Goal: Task Accomplishment & Management: Complete application form

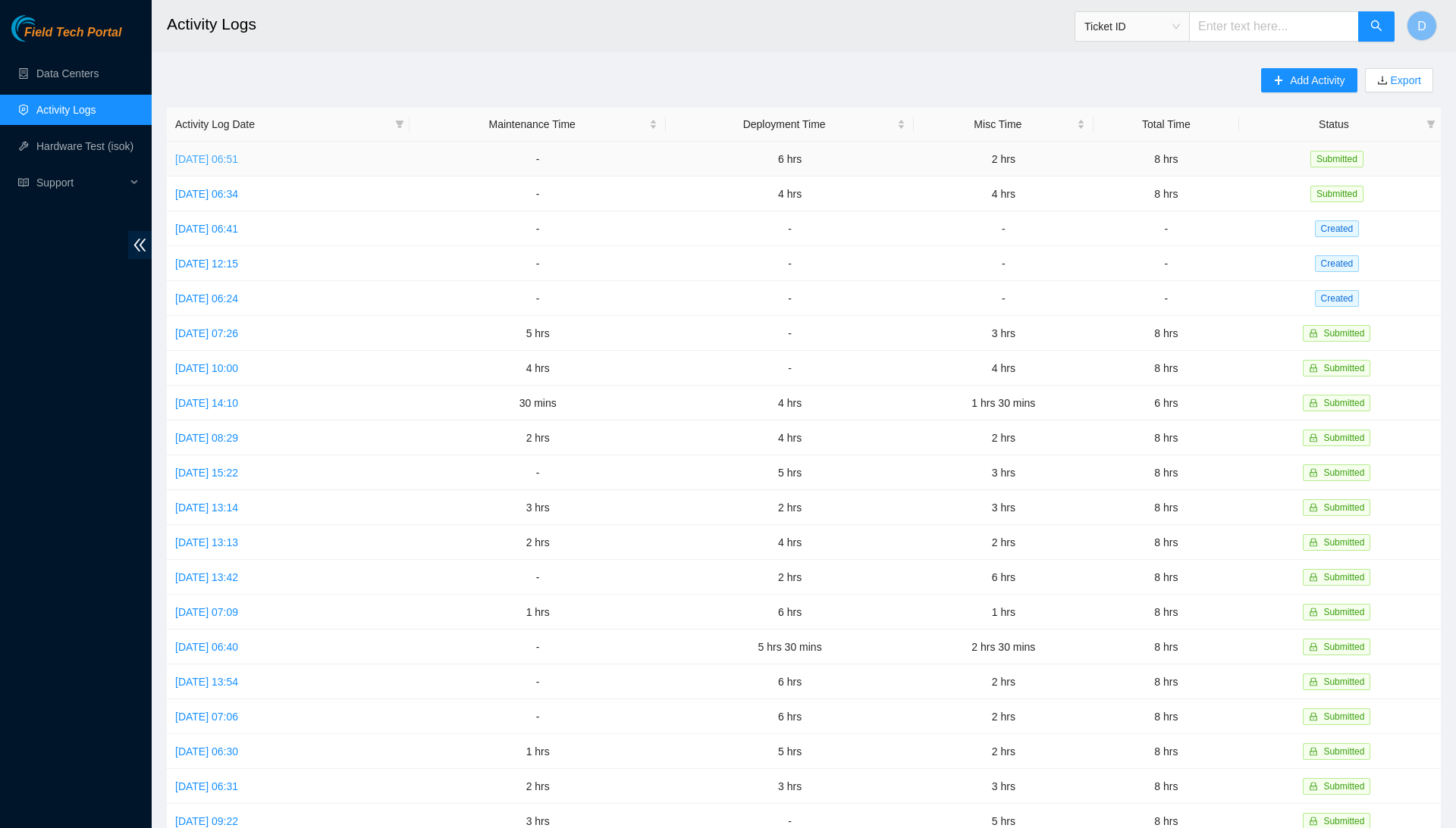
click at [238, 161] on link "Thu, 09 Oct 2025 06:51" at bounding box center [207, 159] width 63 height 12
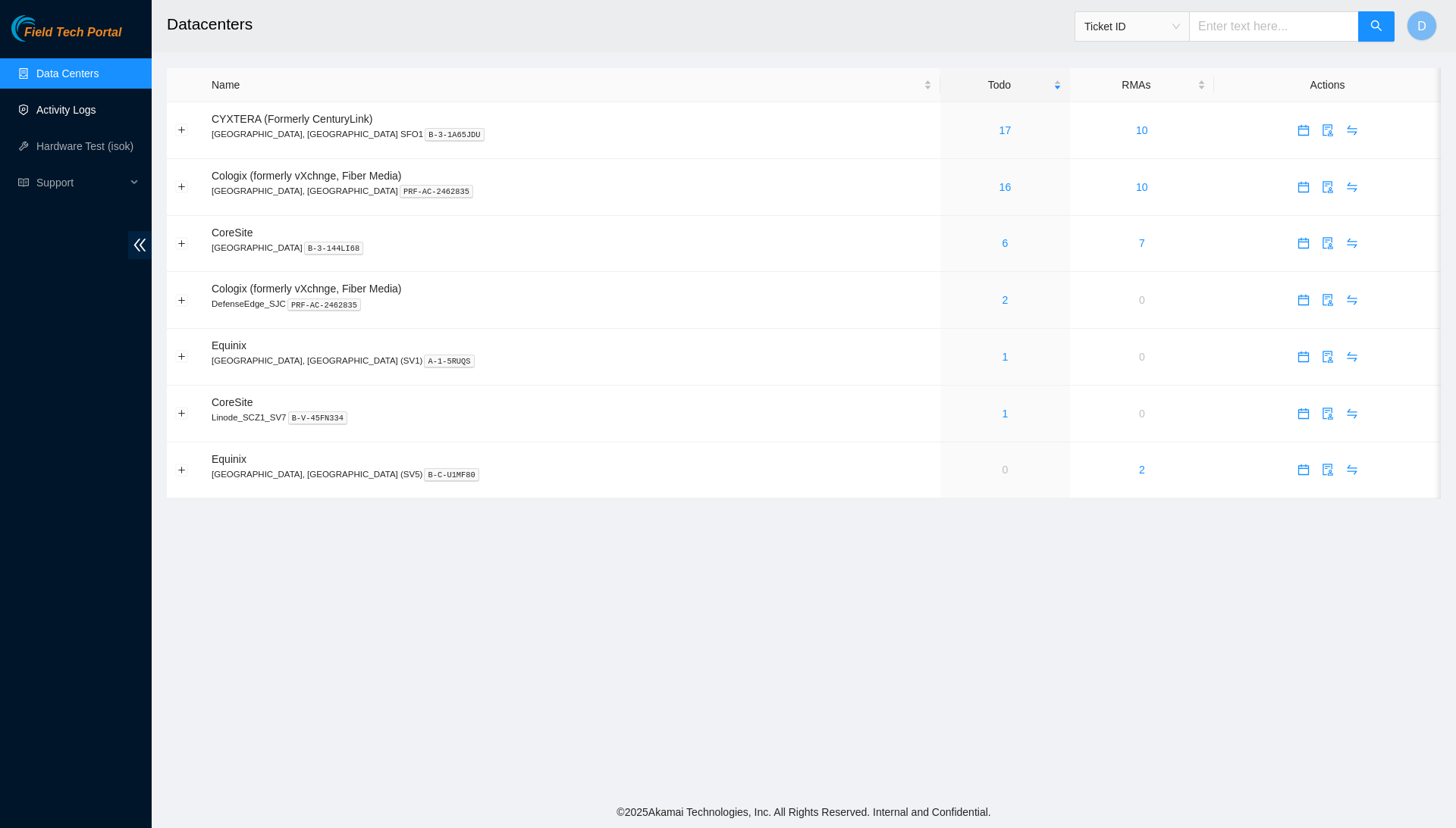
click at [38, 104] on link "Activity Logs" at bounding box center [67, 110] width 60 height 12
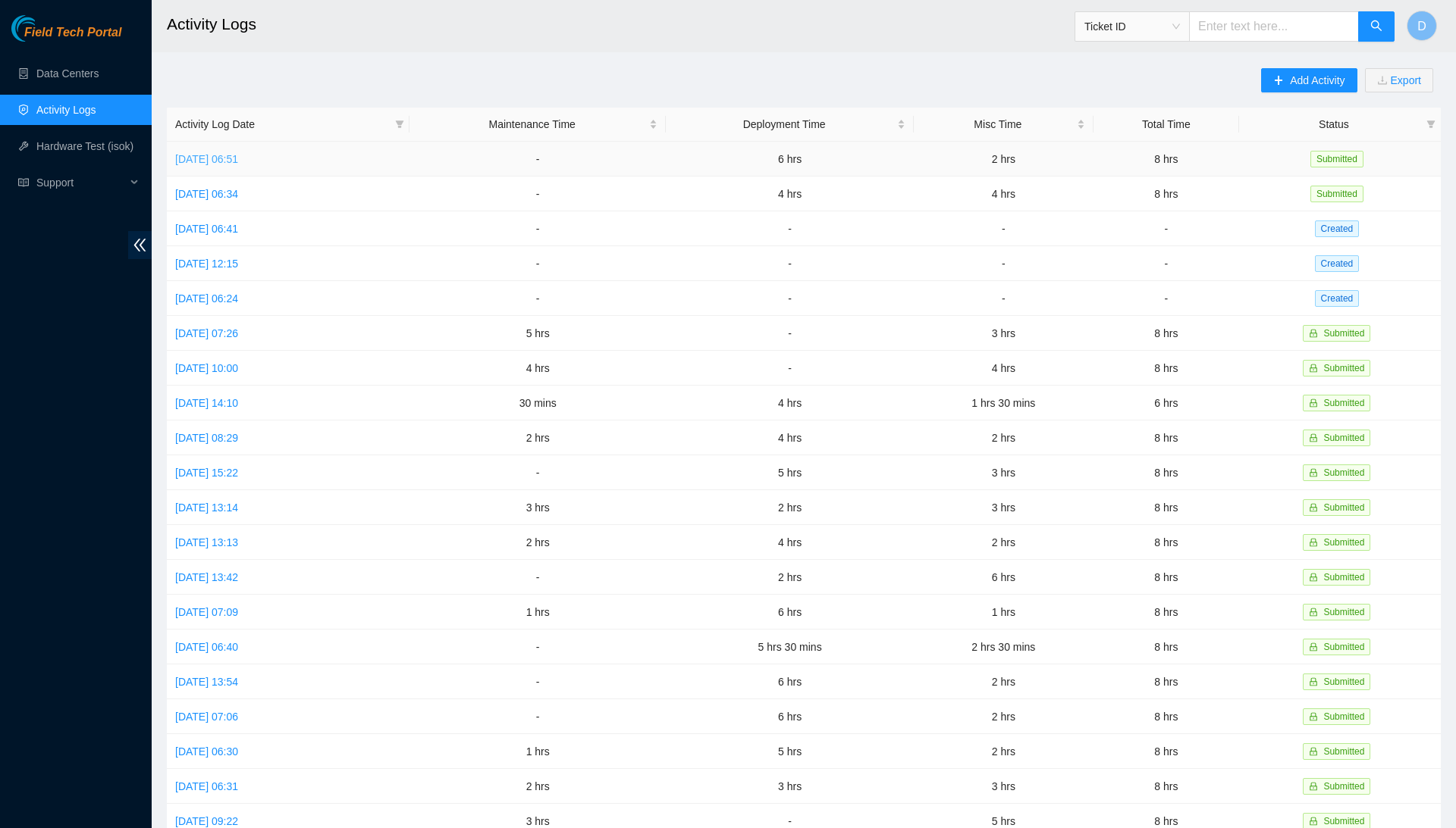
click at [238, 155] on link "[DATE] 06:51" at bounding box center [207, 159] width 63 height 12
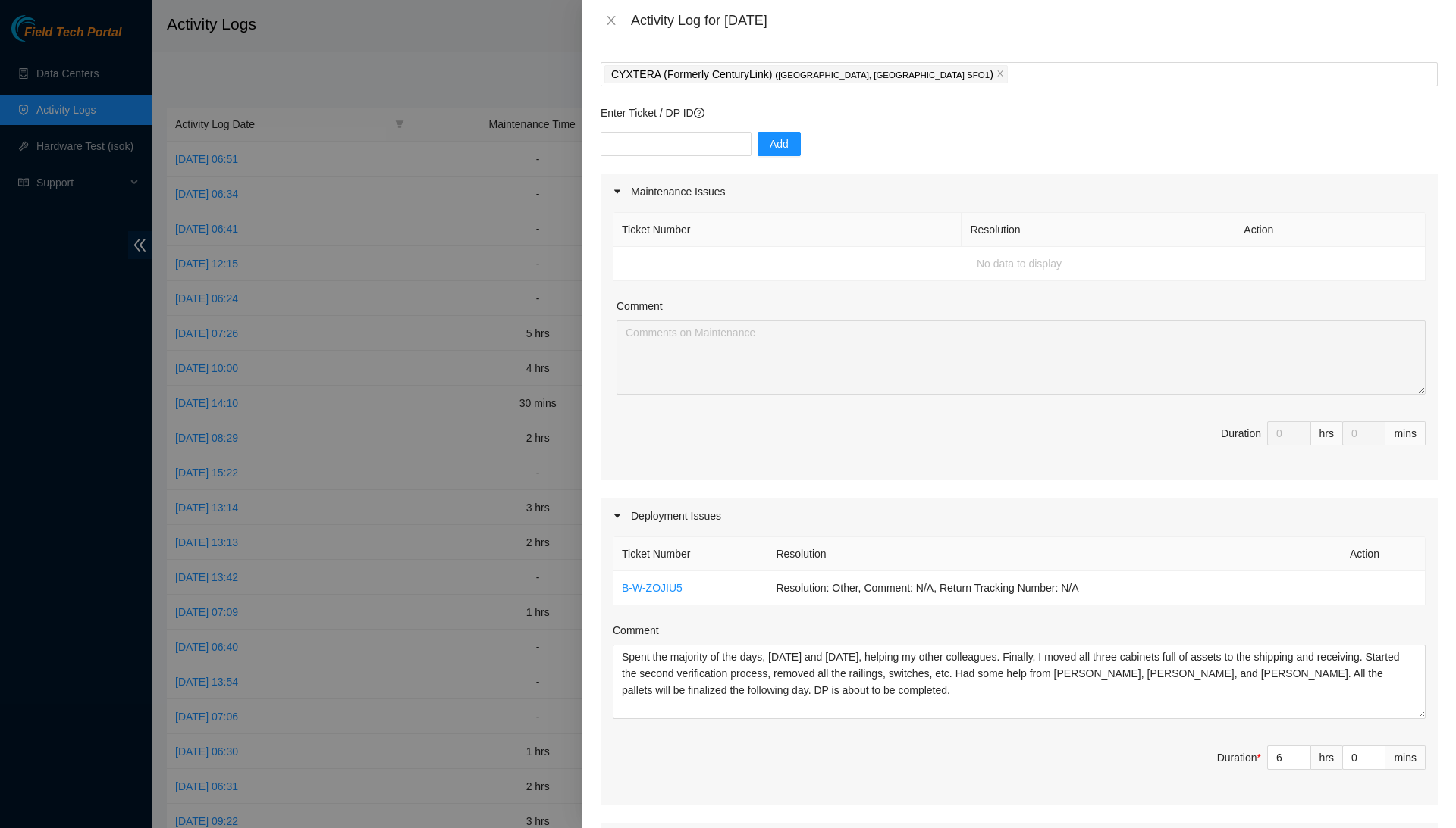
scroll to position [82, 0]
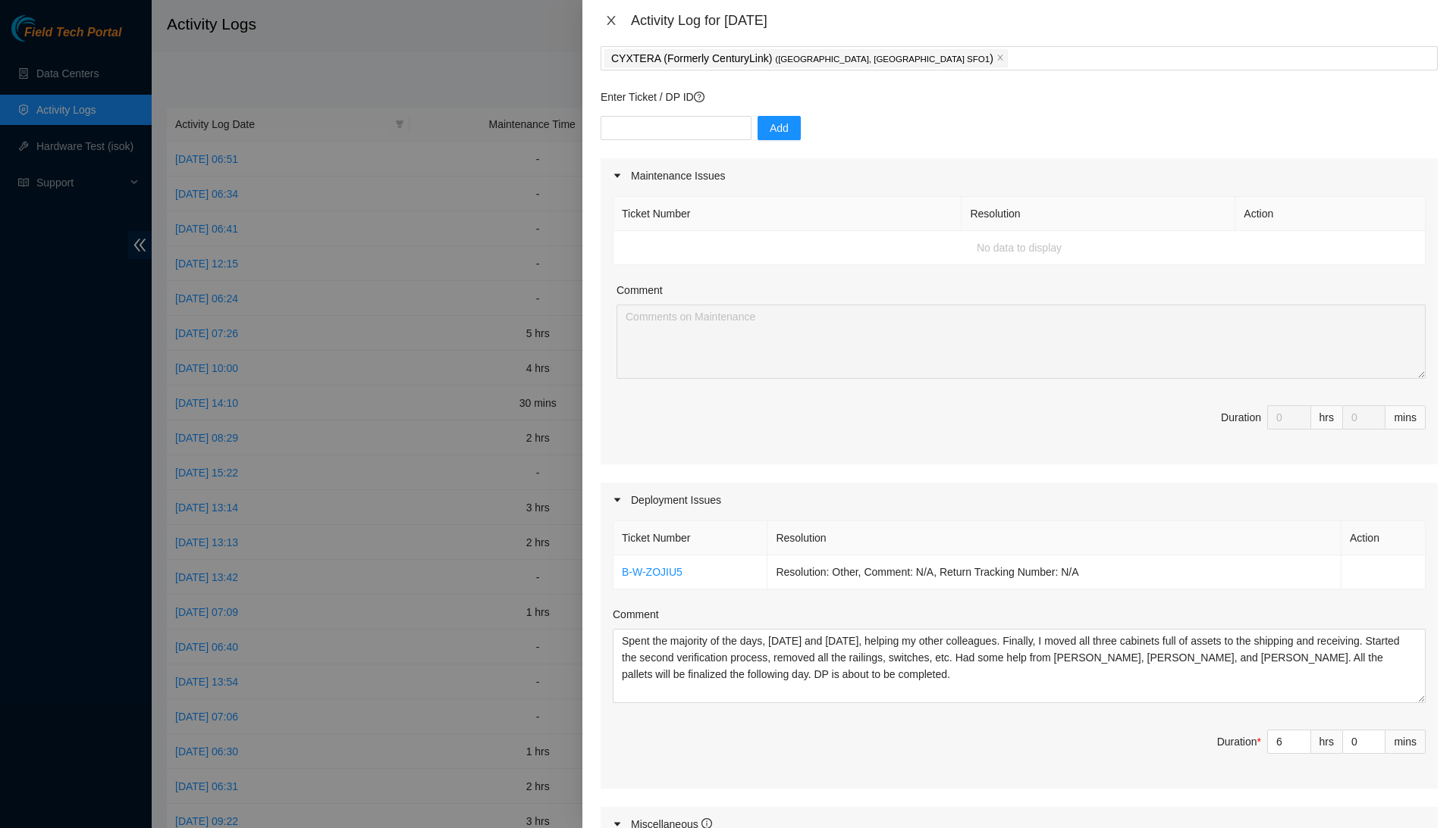
click at [611, 22] on icon "close" at bounding box center [611, 20] width 13 height 12
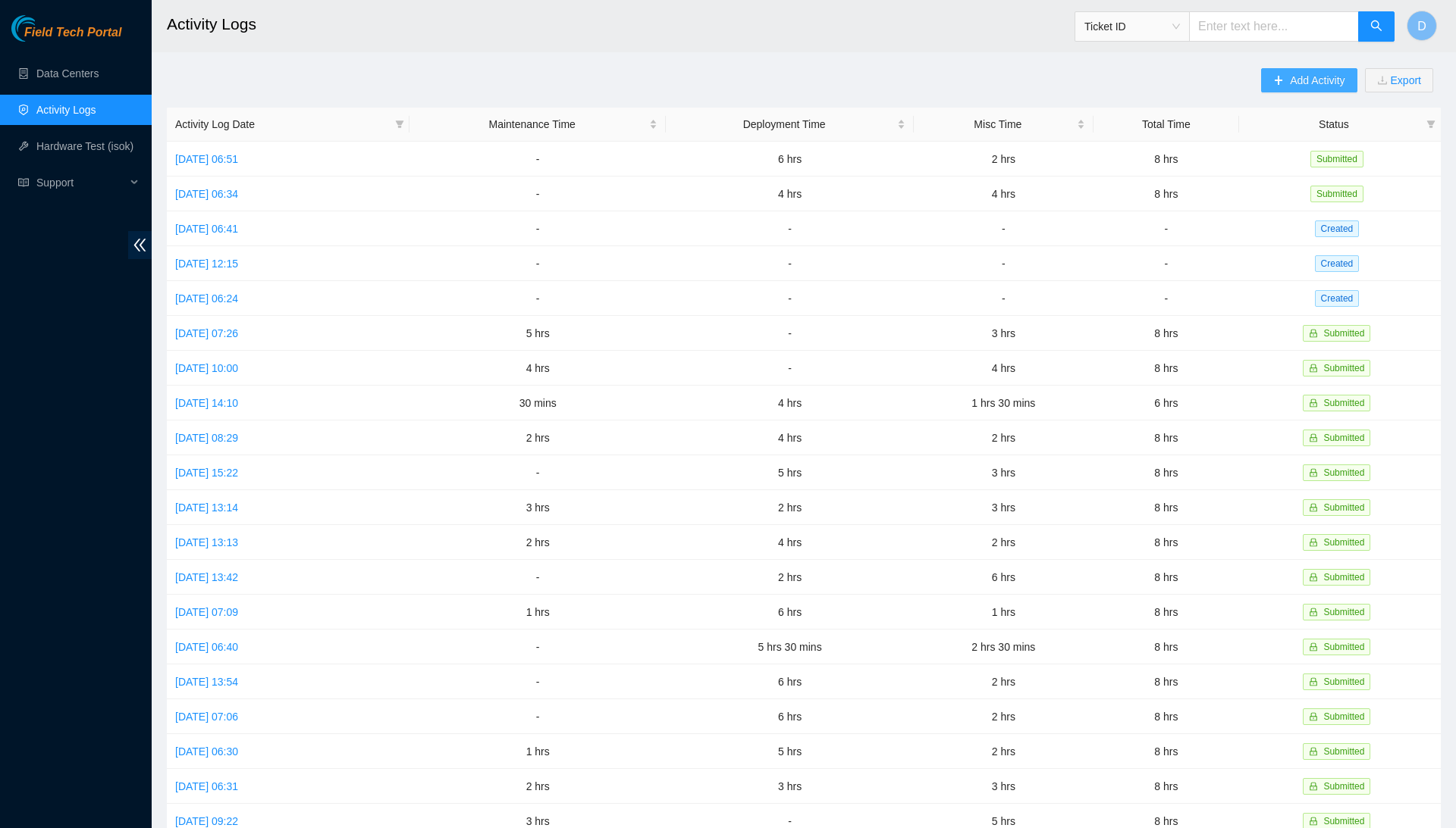
click at [1308, 80] on span "Add Activity" at bounding box center [1316, 80] width 54 height 17
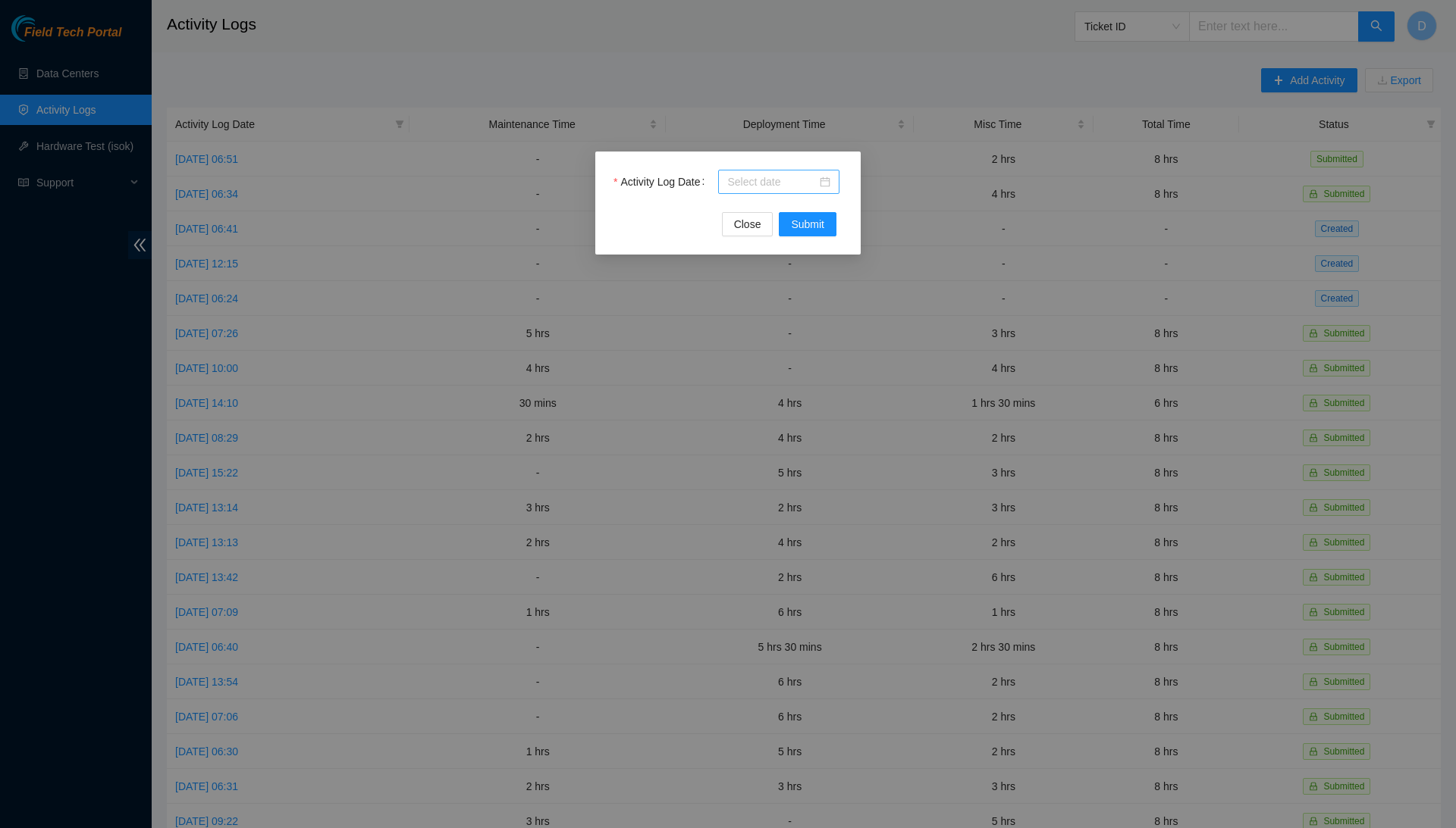
click at [762, 194] on div at bounding box center [778, 182] width 122 height 24
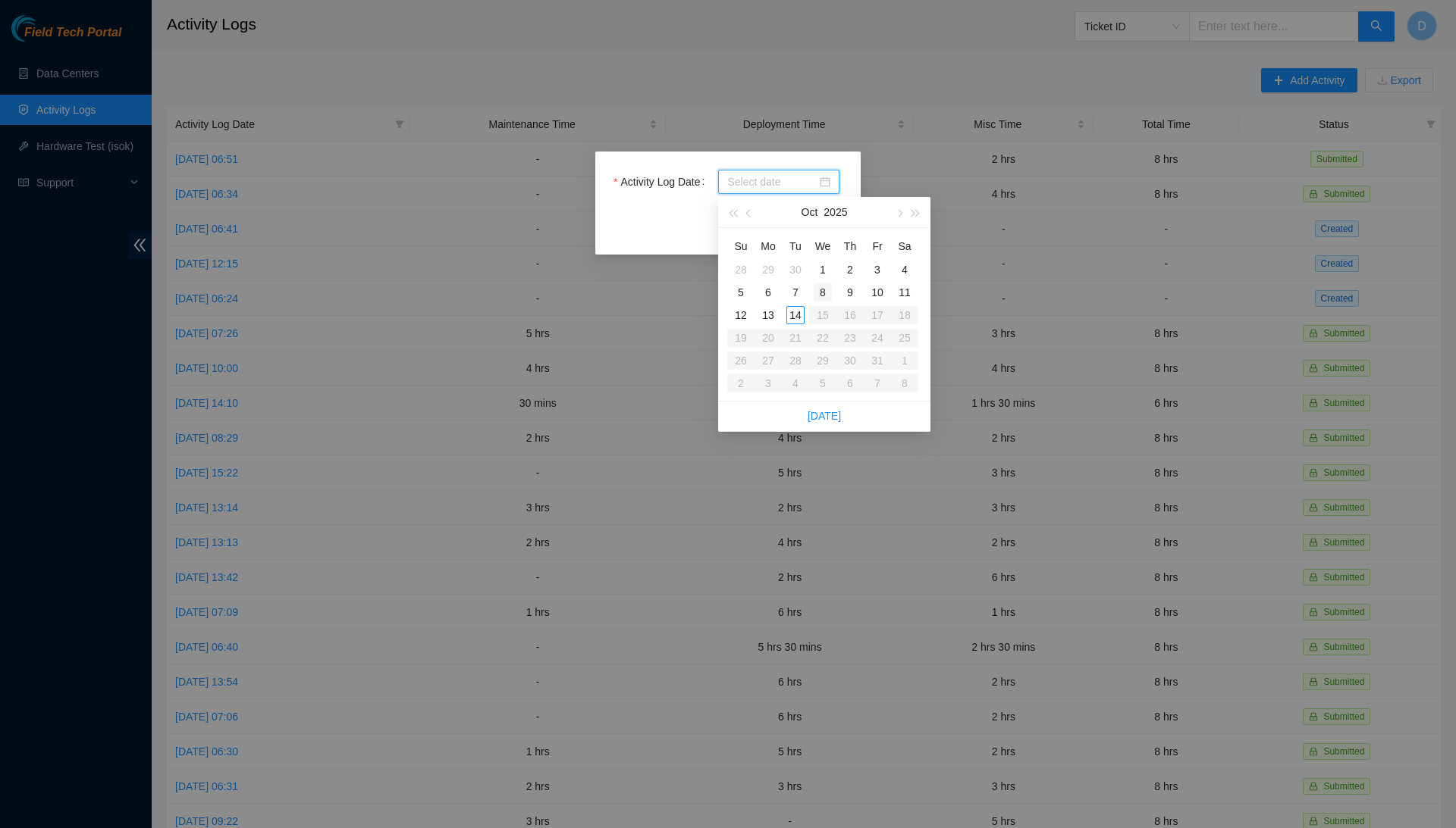
type input "[DATE]"
click at [774, 317] on div "13" at bounding box center [768, 316] width 18 height 18
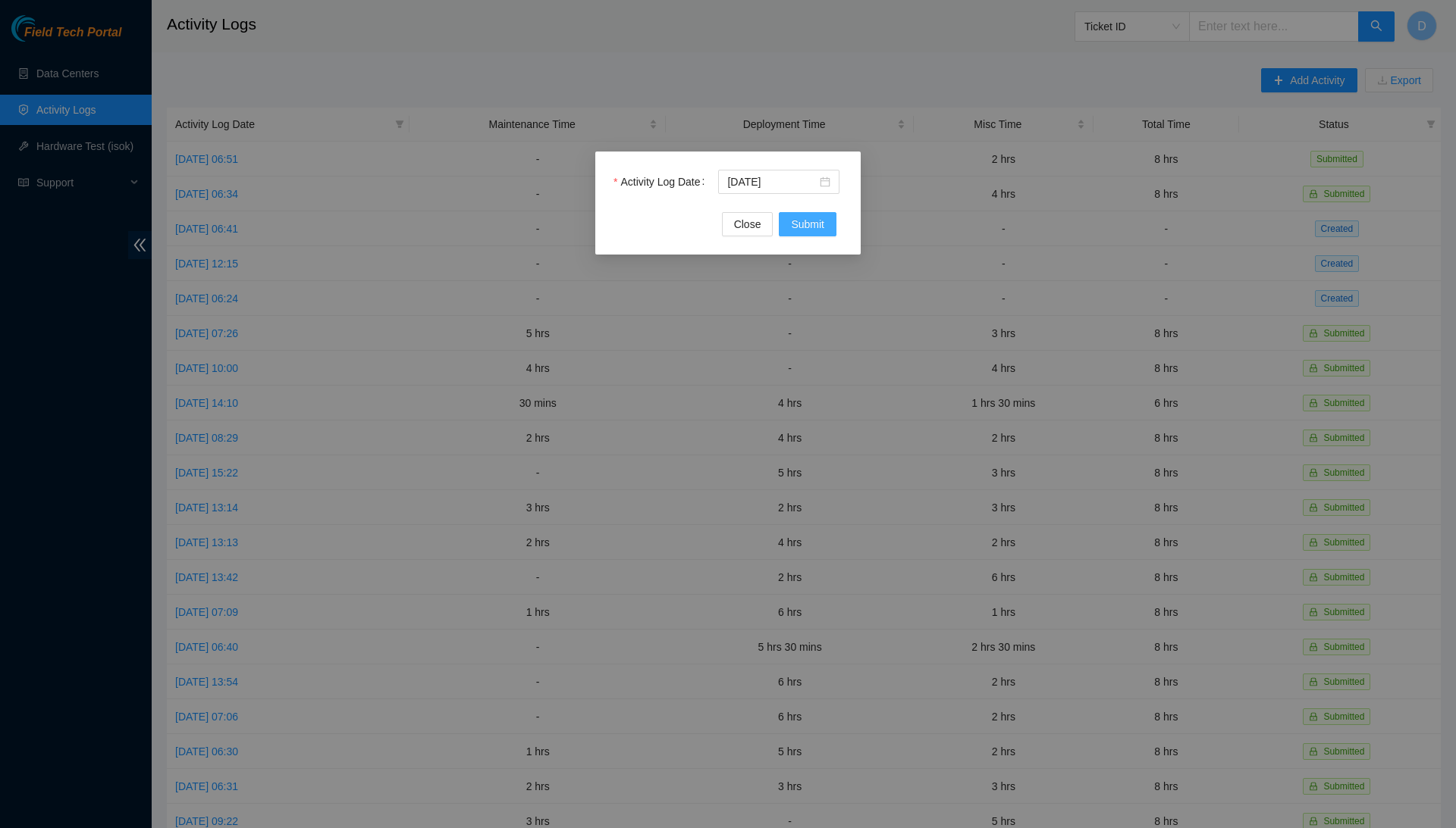
click at [808, 217] on span "Submit" at bounding box center [808, 224] width 33 height 17
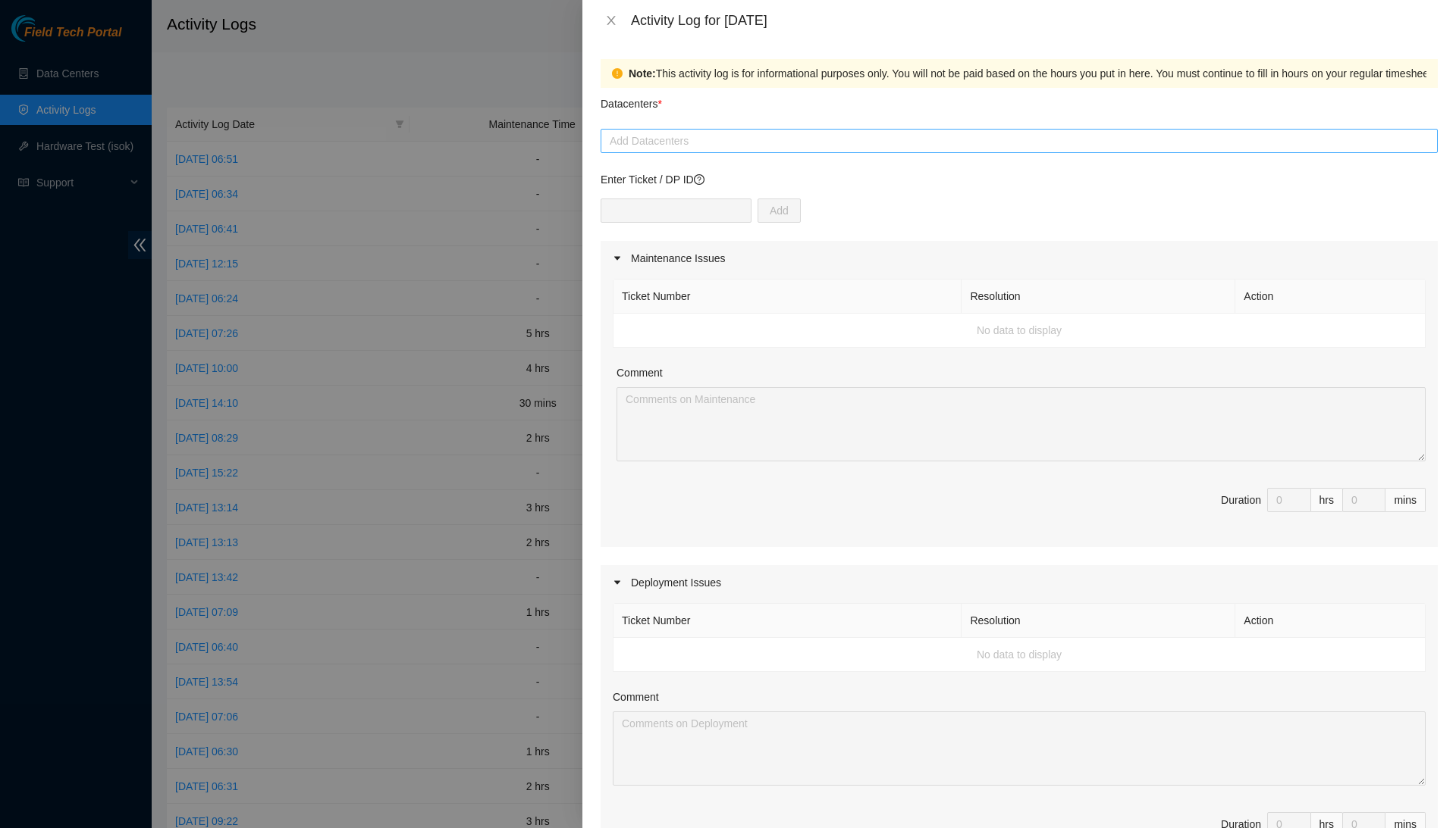
click at [750, 144] on div at bounding box center [1018, 141] width 829 height 18
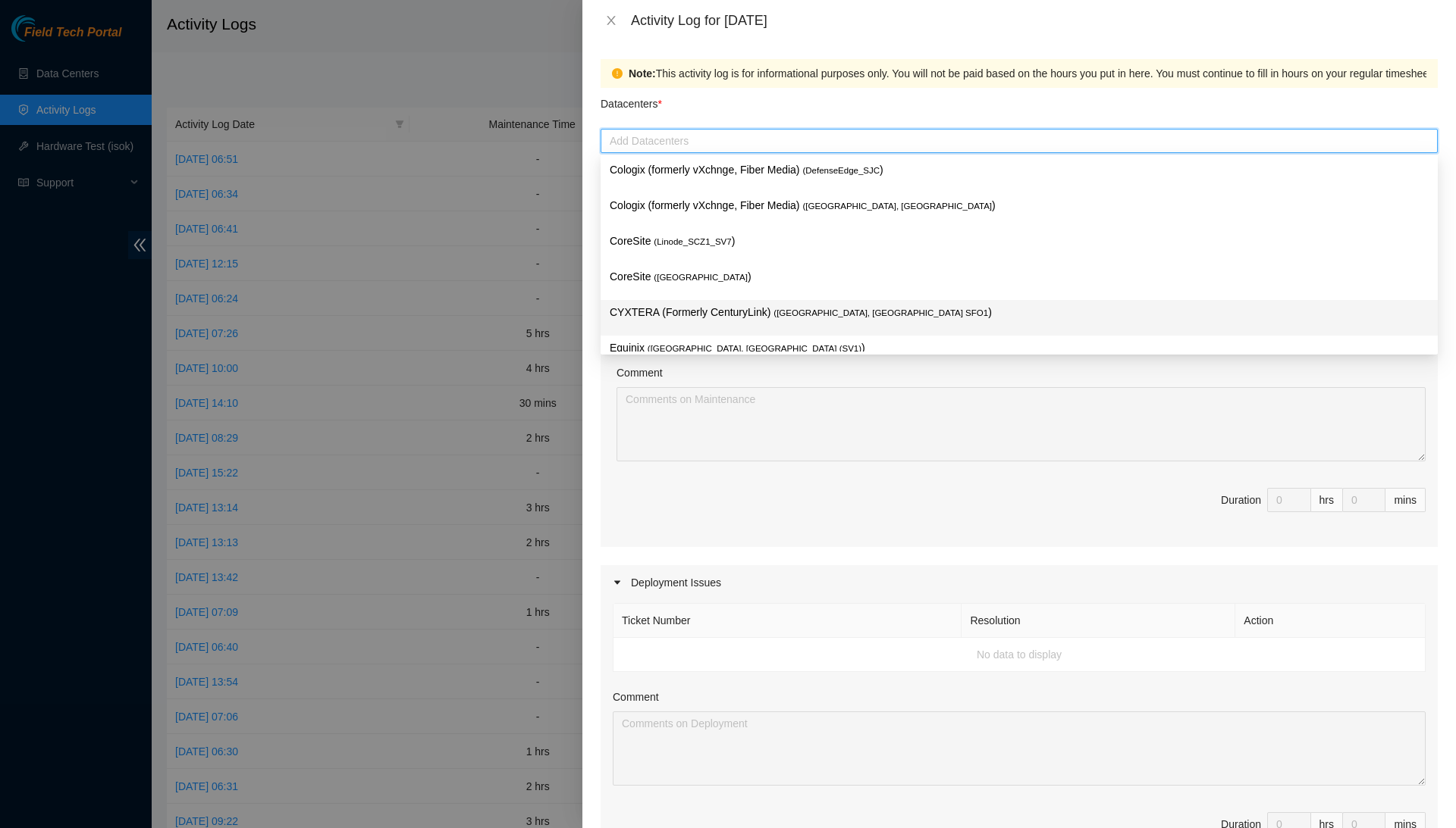
click at [734, 300] on div "CYXTERA (Formerly CenturyLink) ( [GEOGRAPHIC_DATA], [GEOGRAPHIC_DATA] SFO1 )" at bounding box center [1018, 317] width 837 height 36
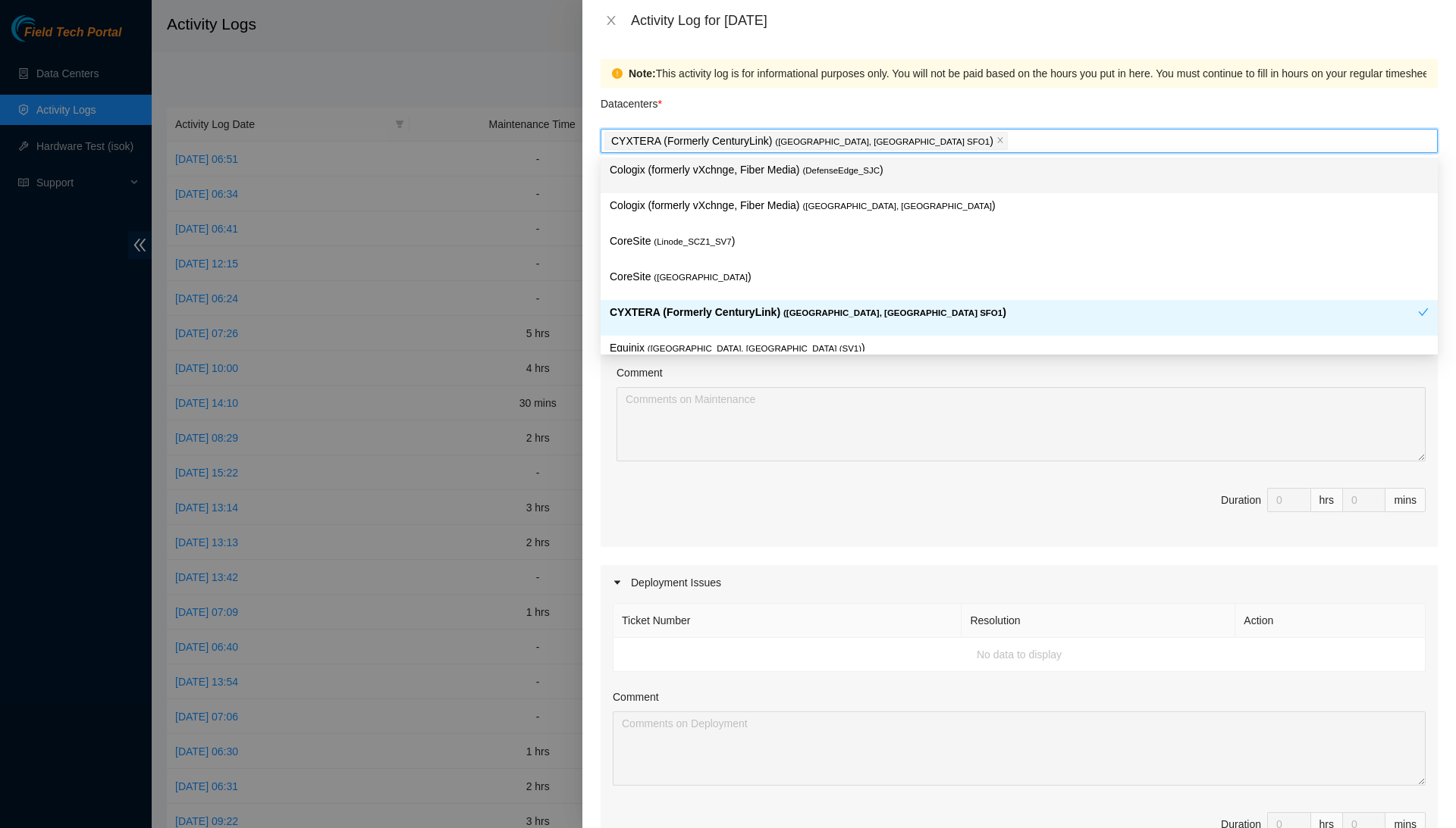
click at [959, 119] on div "Datacenters *" at bounding box center [1018, 108] width 837 height 41
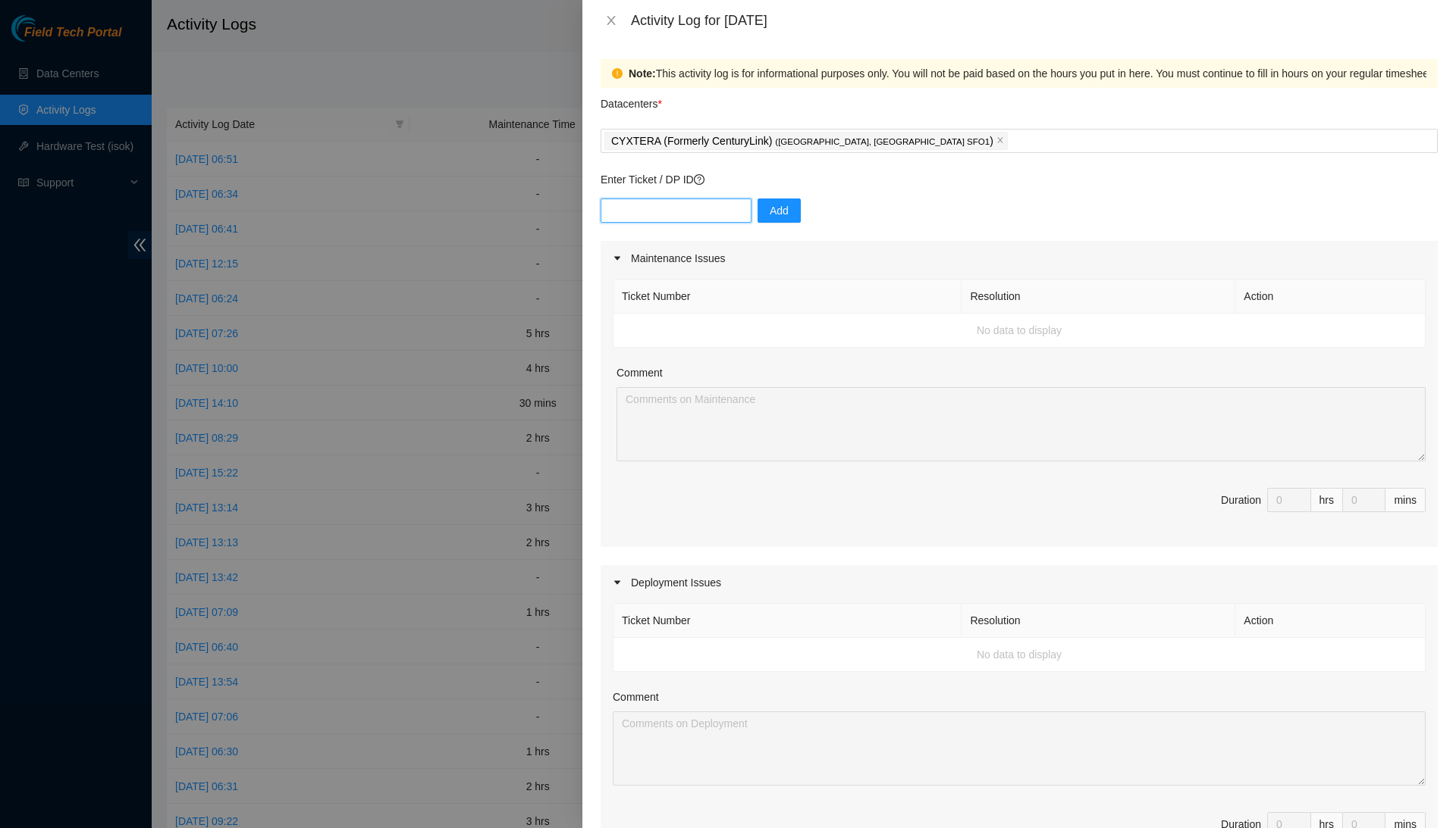
click at [710, 203] on input "text" at bounding box center [675, 210] width 151 height 24
type input "DP80788"
click at [788, 204] on span "Add" at bounding box center [778, 211] width 19 height 17
click at [688, 200] on input "text" at bounding box center [675, 210] width 151 height 24
click at [602, 207] on input "80798" at bounding box center [675, 210] width 151 height 24
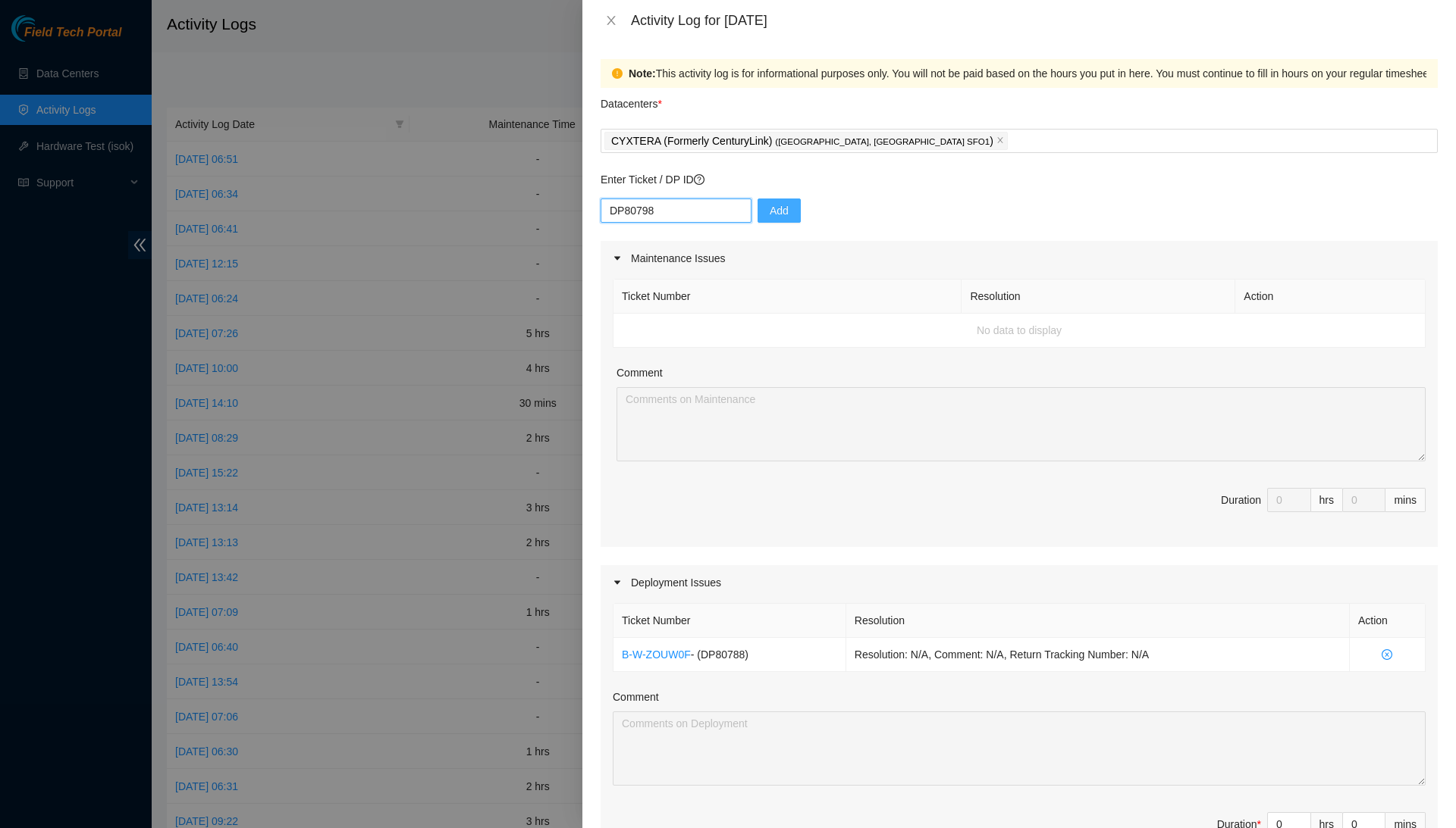
type input "DP80798"
click at [777, 214] on span "Add" at bounding box center [778, 211] width 19 height 17
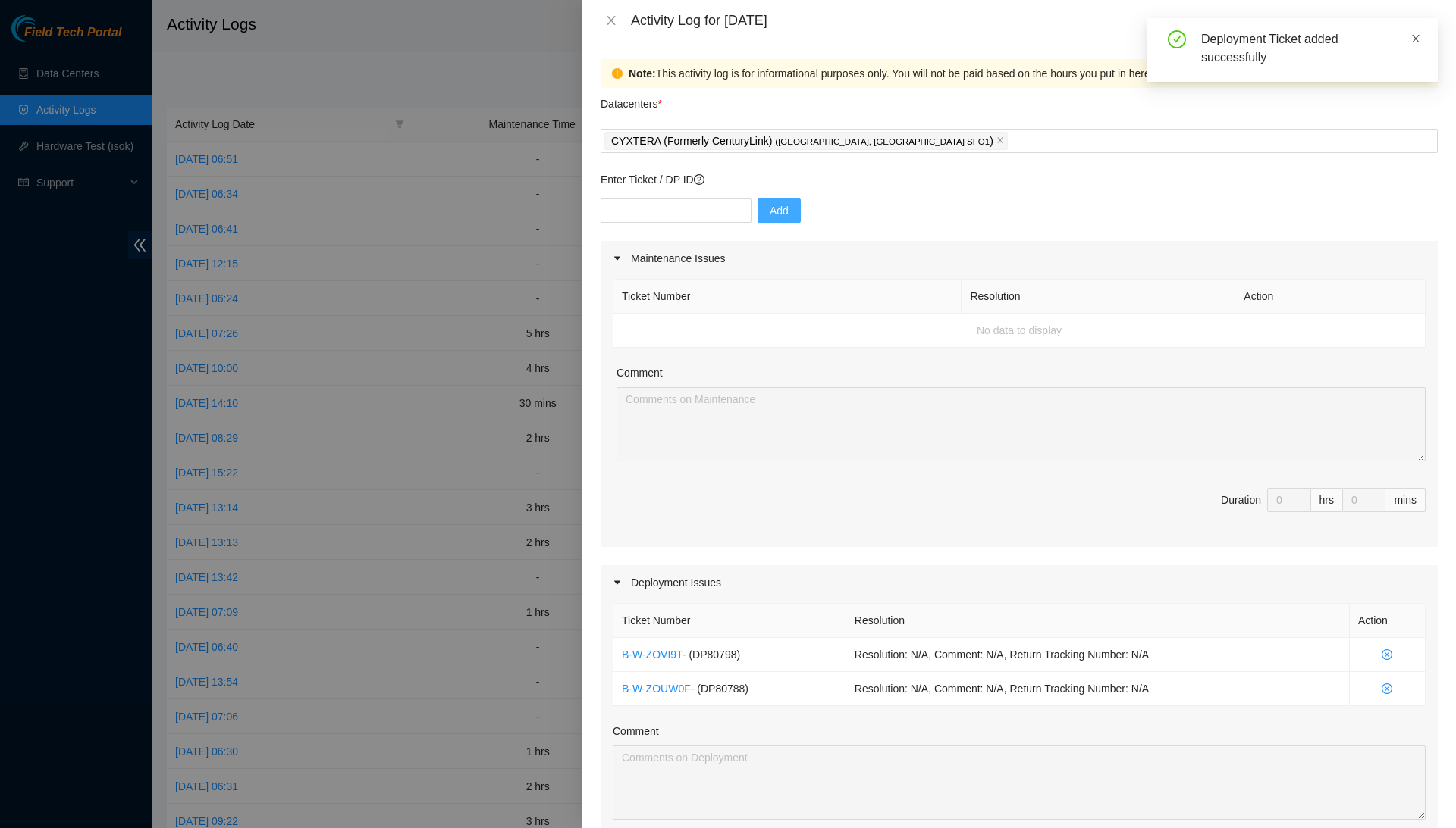
click at [1413, 37] on icon "close" at bounding box center [1415, 38] width 11 height 11
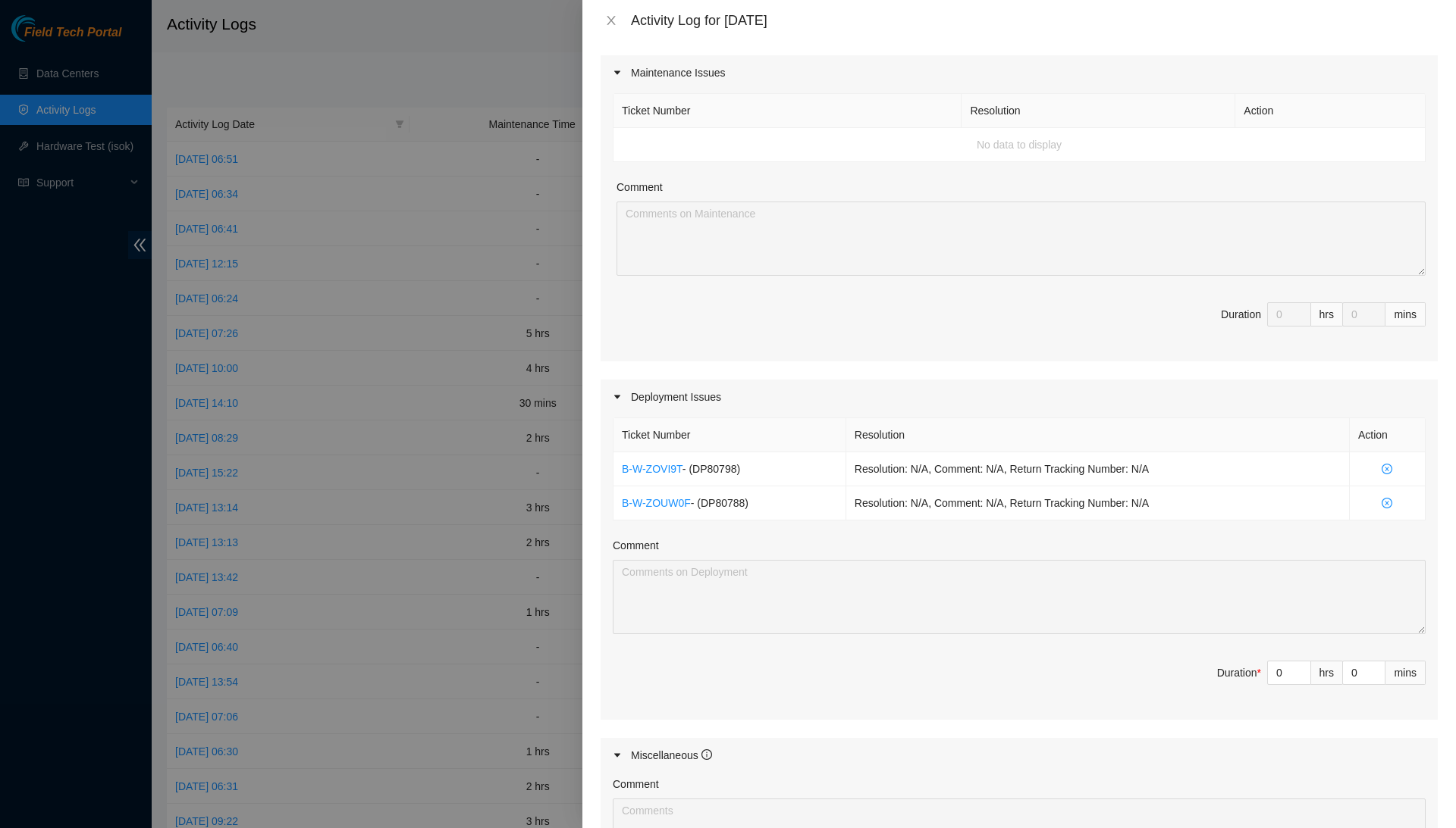
scroll to position [272, 0]
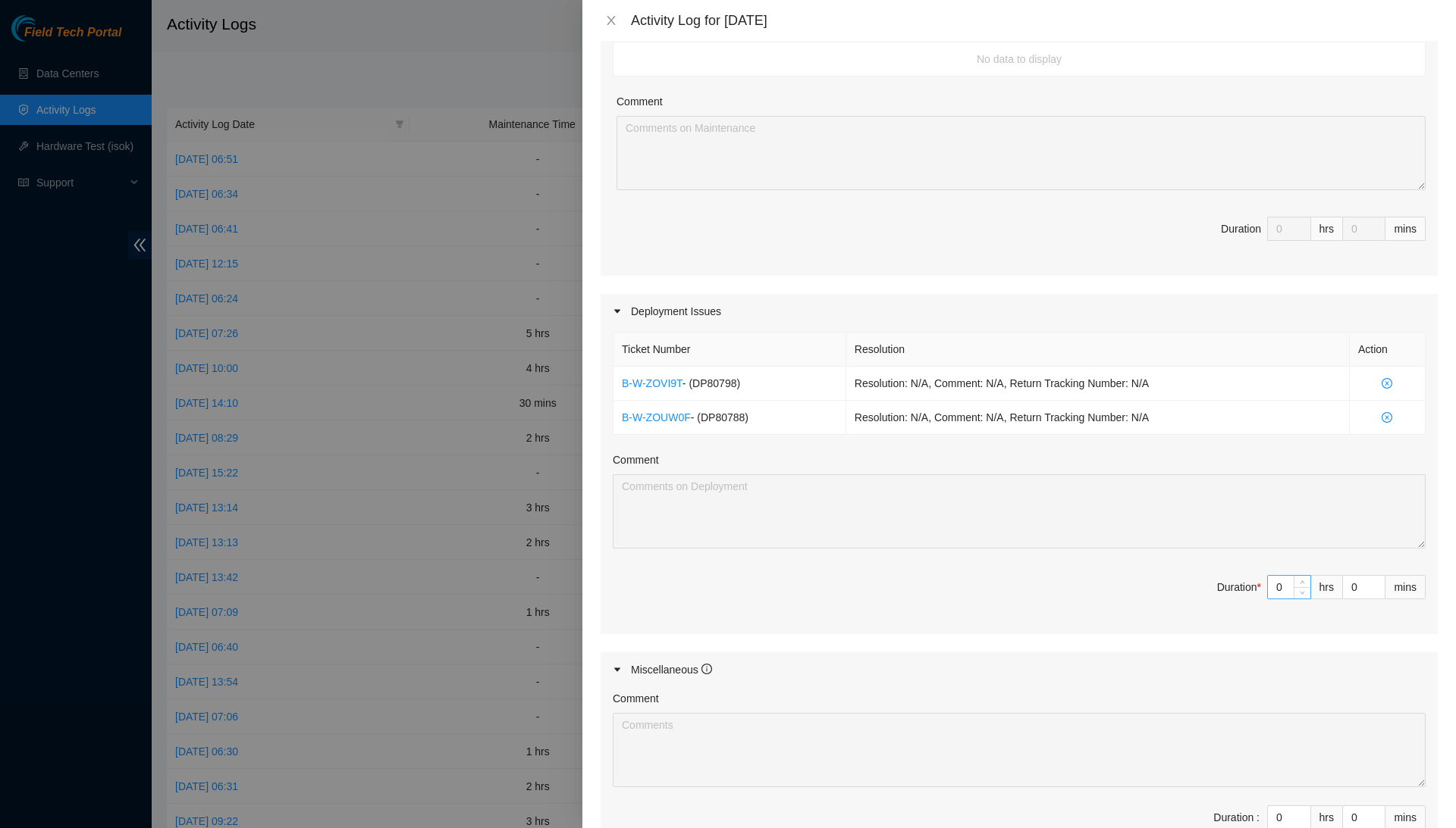
click at [1283, 577] on input "0" at bounding box center [1288, 586] width 43 height 22
type input "6"
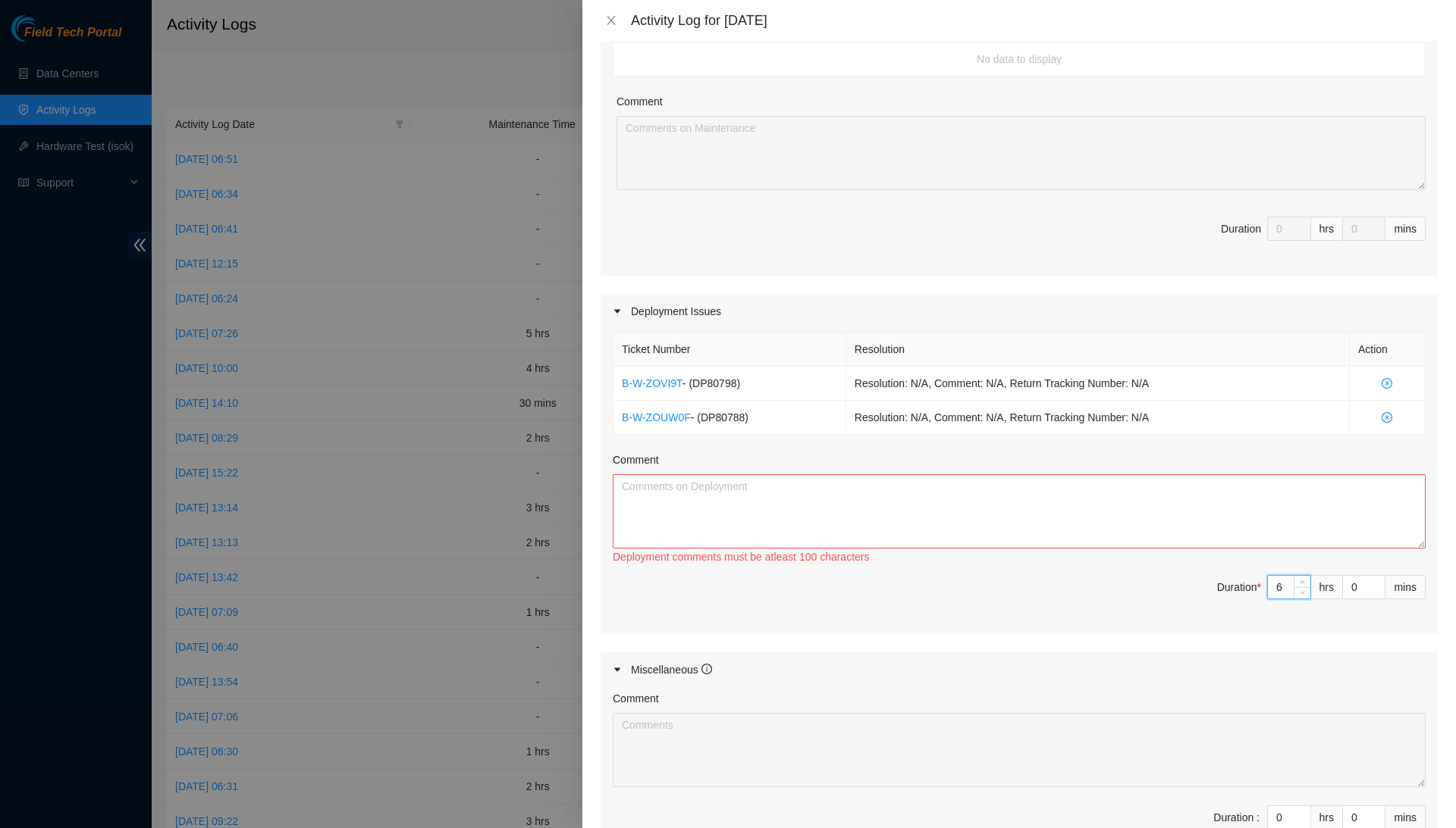
type input "6"
click at [1275, 537] on textarea "Comment" at bounding box center [1018, 511] width 813 height 74
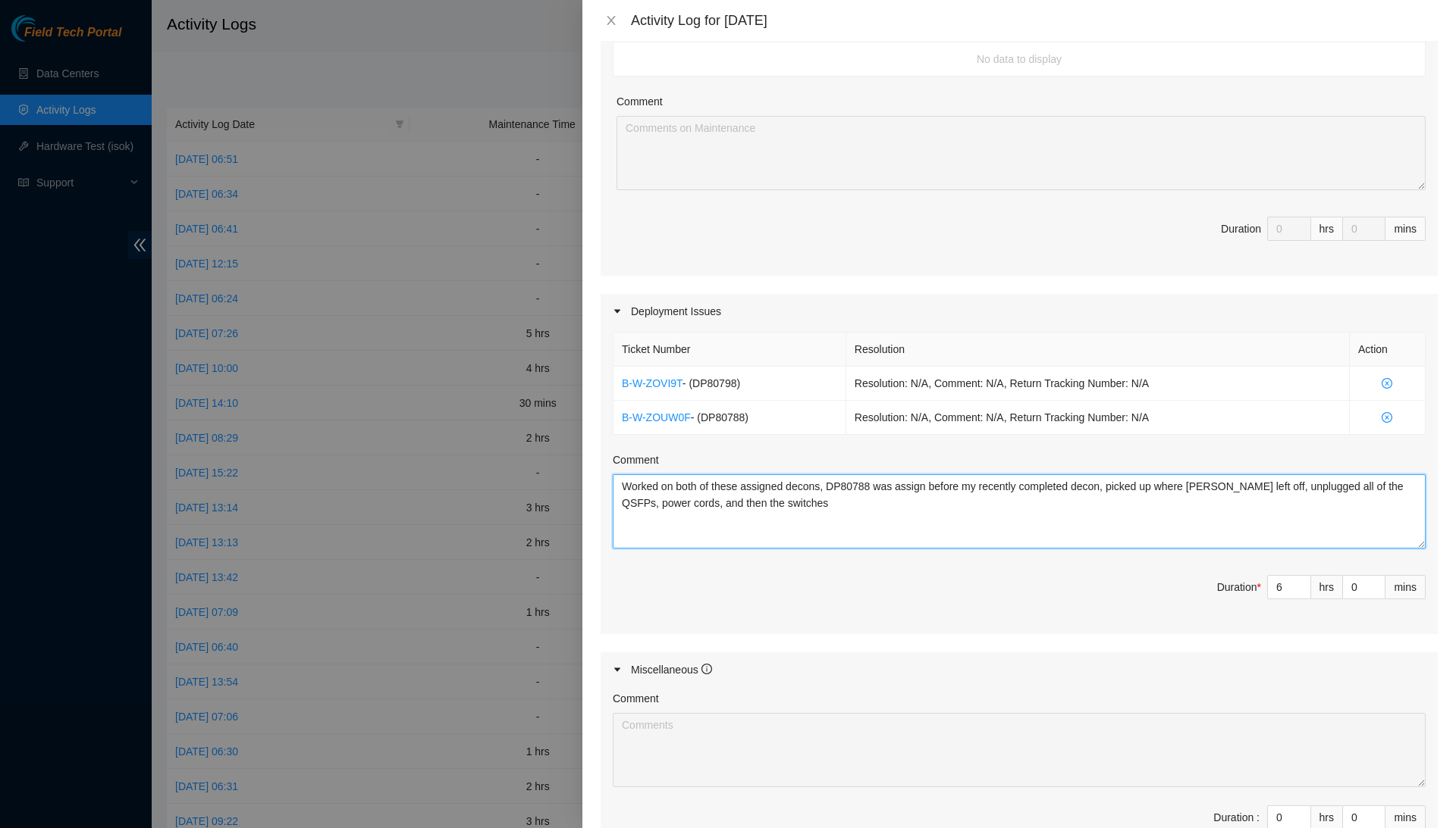
click at [940, 507] on textarea "Worked on both of these assigned decons, DP80788 was assign before my recently …" at bounding box center [1018, 511] width 813 height 74
click at [1156, 479] on textarea "Worked on both of these assigned decons. DP80788 was assigned before my recentl…" at bounding box center [1018, 511] width 813 height 74
click at [996, 501] on textarea "Worked on both of these assigned decons. DP80788 was assigned before my recentl…" at bounding box center [1018, 511] width 813 height 74
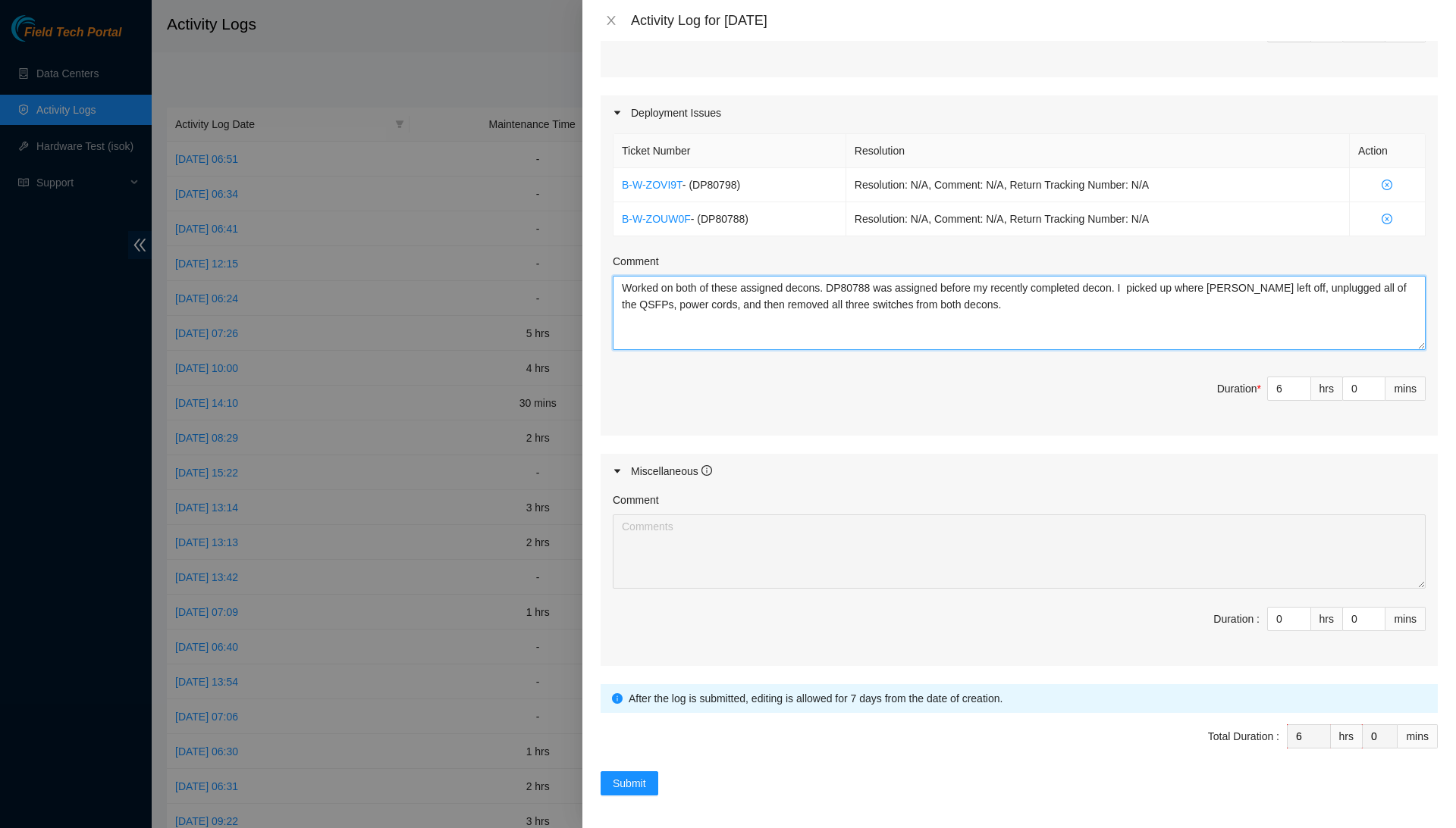
scroll to position [468, 0]
type textarea "Worked on both of these assigned decons. DP80788 was assigned before my recentl…"
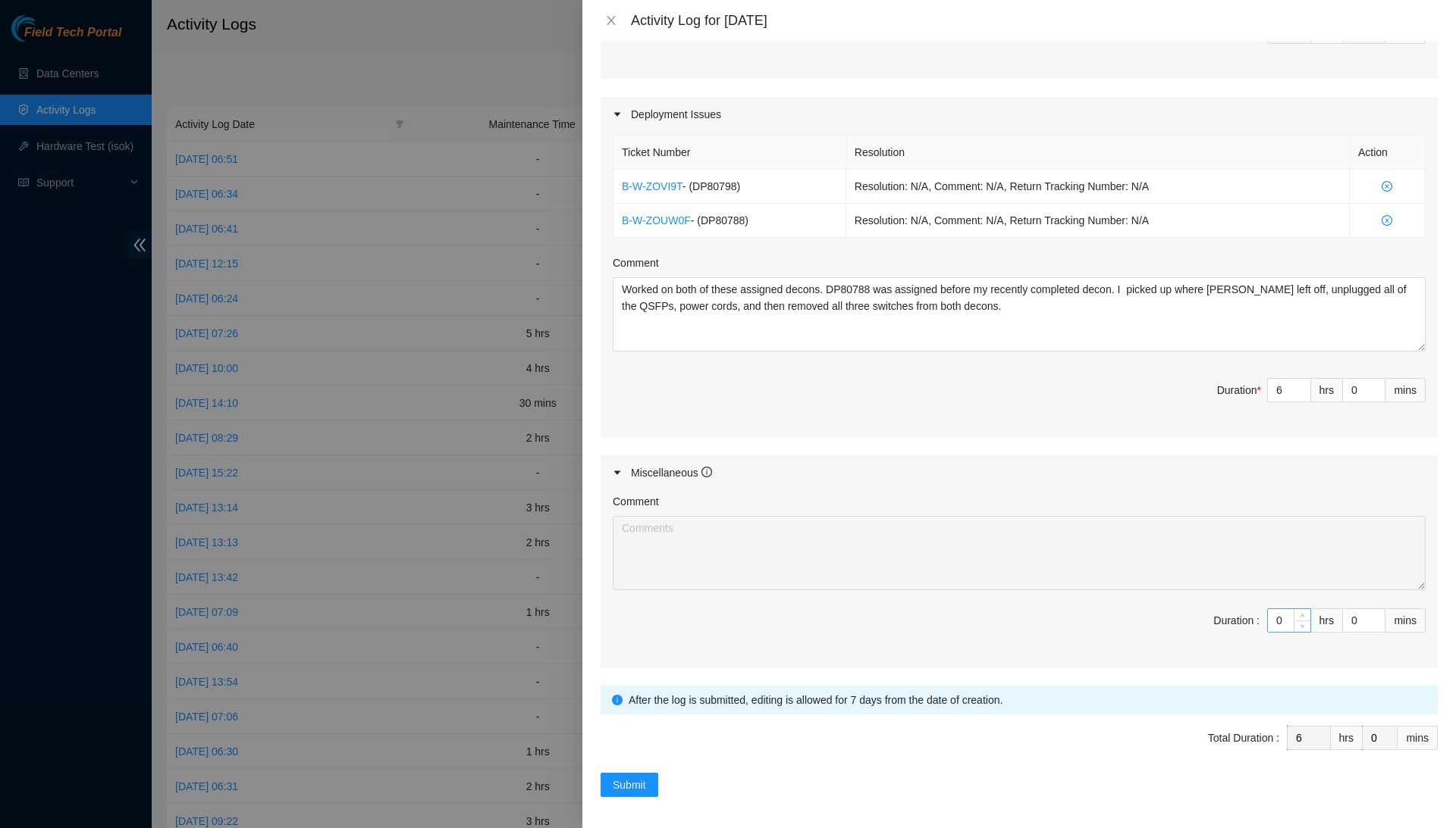
click at [1284, 614] on input "0" at bounding box center [1288, 620] width 43 height 22
type input "02"
type input "8"
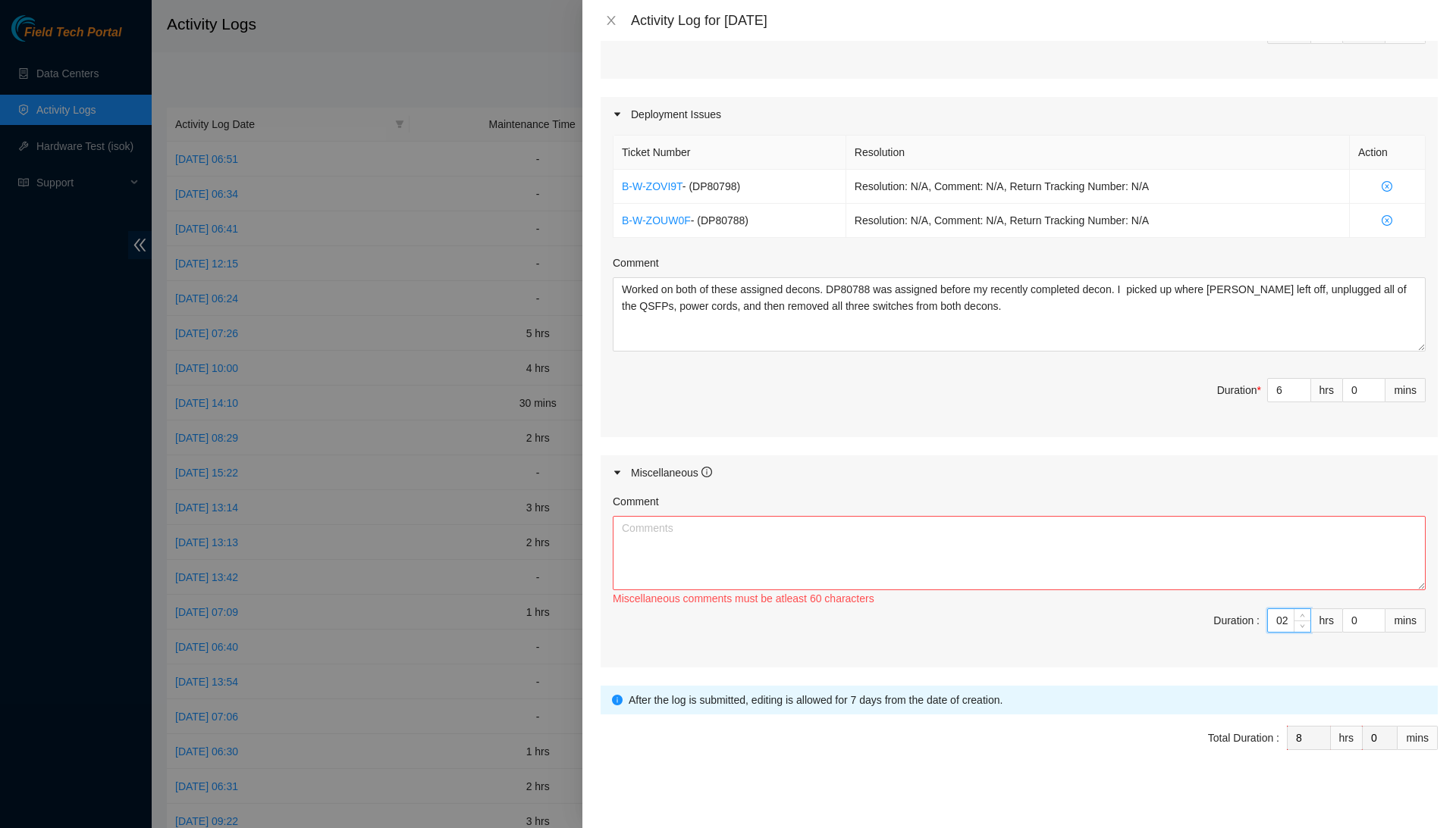
type input "0"
type input "6"
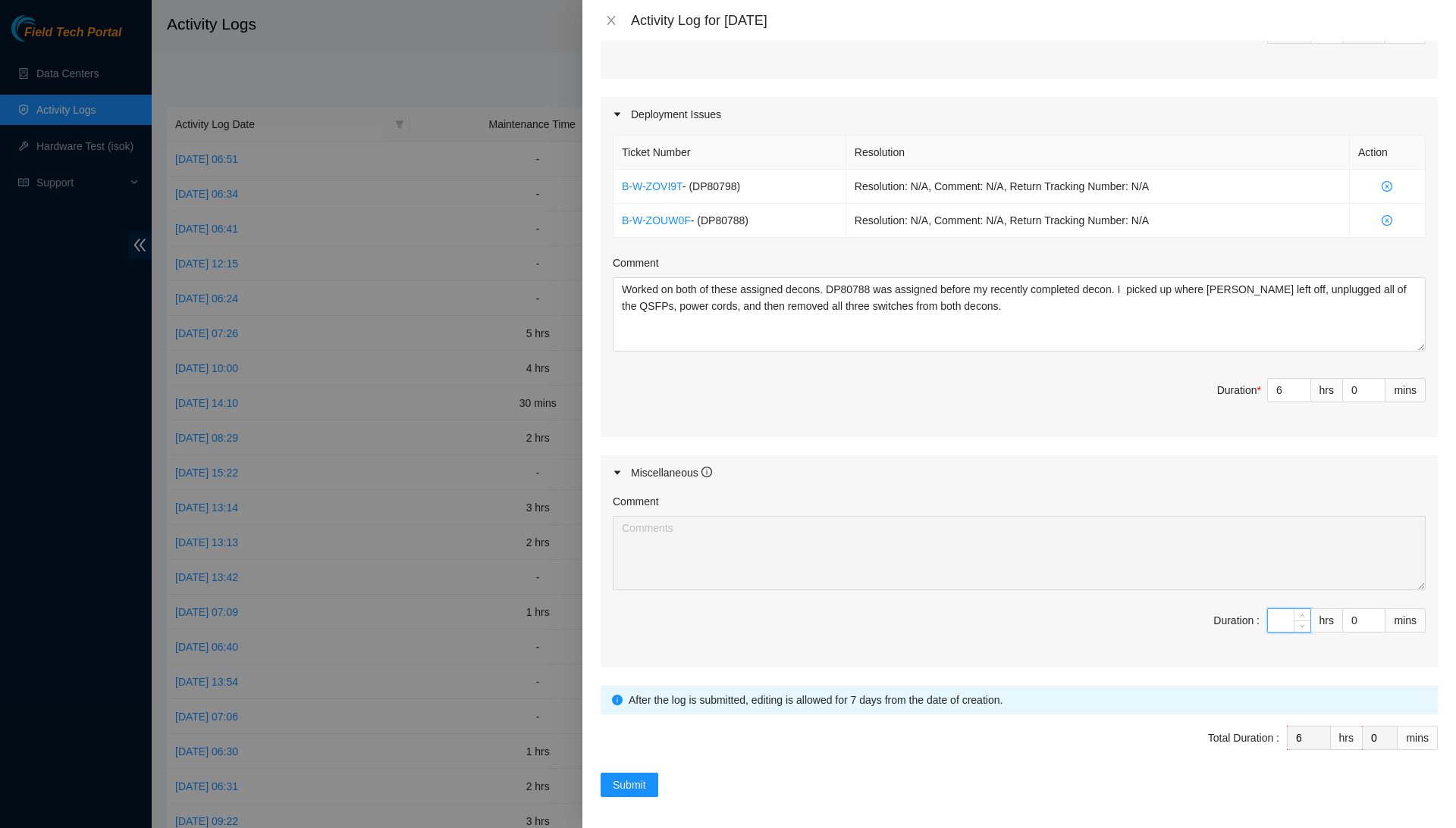
type input "2"
type input "8"
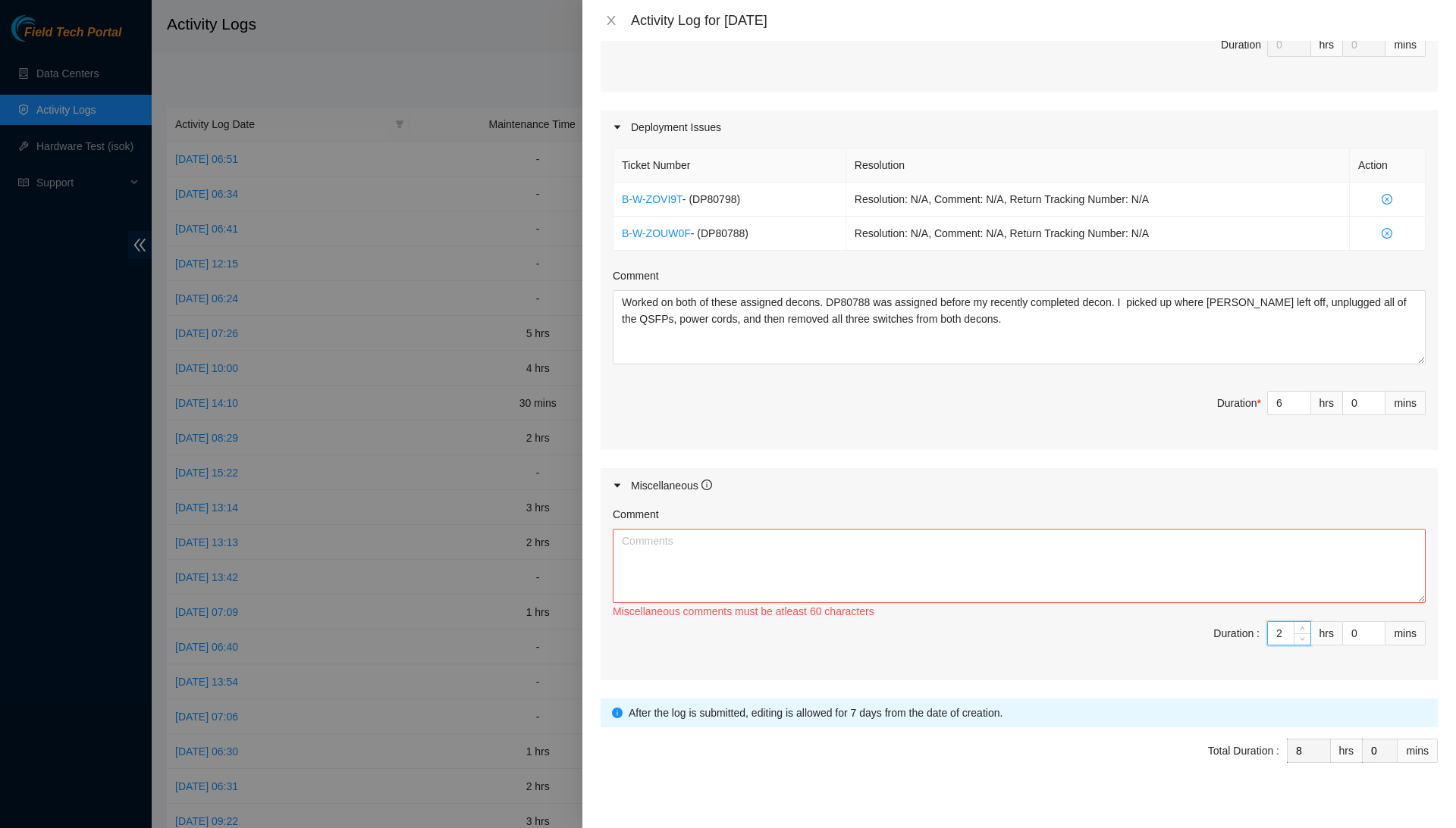
type input "2"
click at [1265, 566] on textarea "Comment" at bounding box center [1018, 566] width 813 height 74
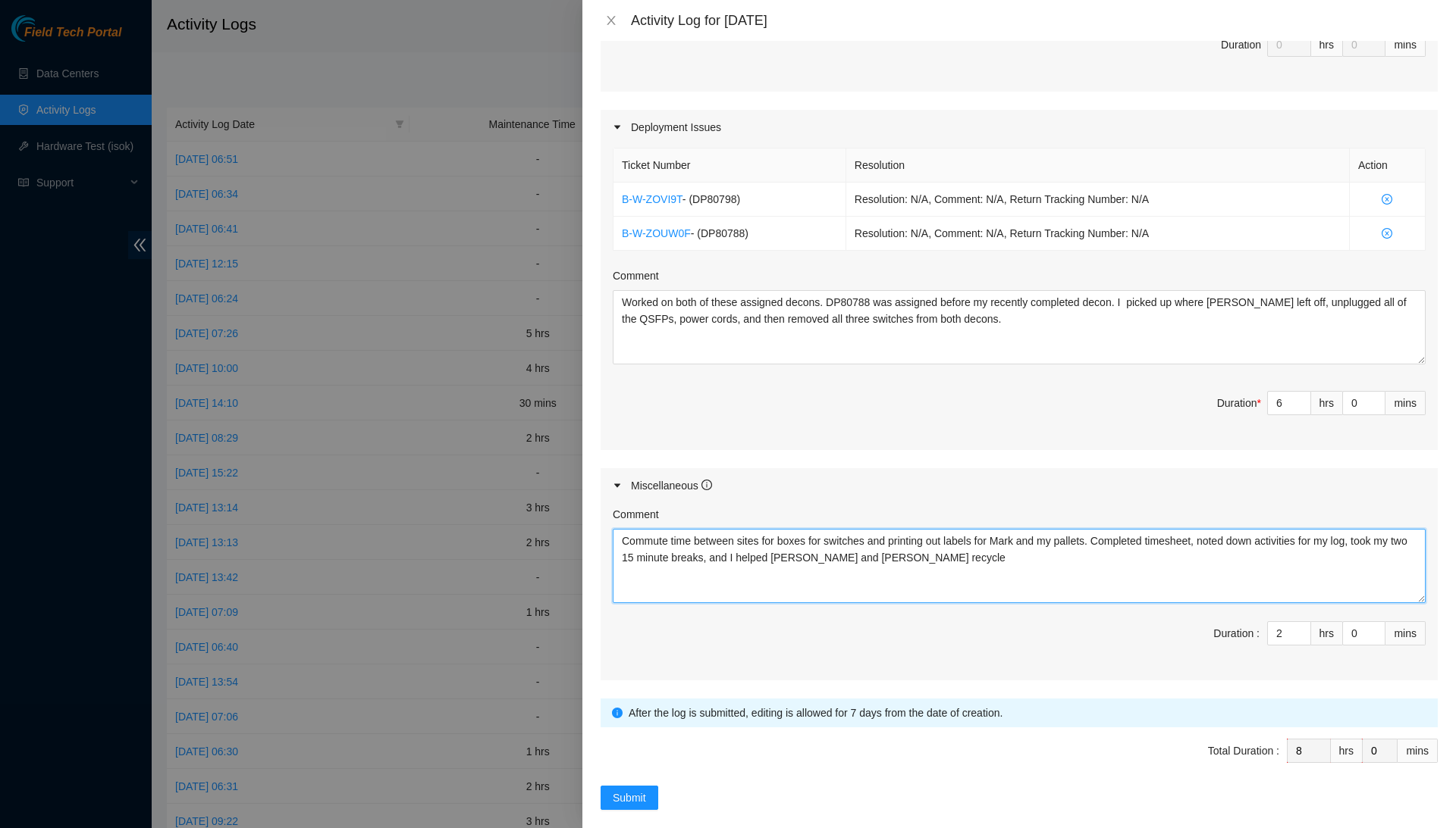
click at [1226, 566] on textarea "Commute time between sites for boxes for switches and printing out labels for M…" at bounding box center [1018, 566] width 813 height 74
type textarea "Commute time between sites for boxes for switches and printing out labels for M…"
click at [638, 790] on span "Submit" at bounding box center [629, 798] width 33 height 17
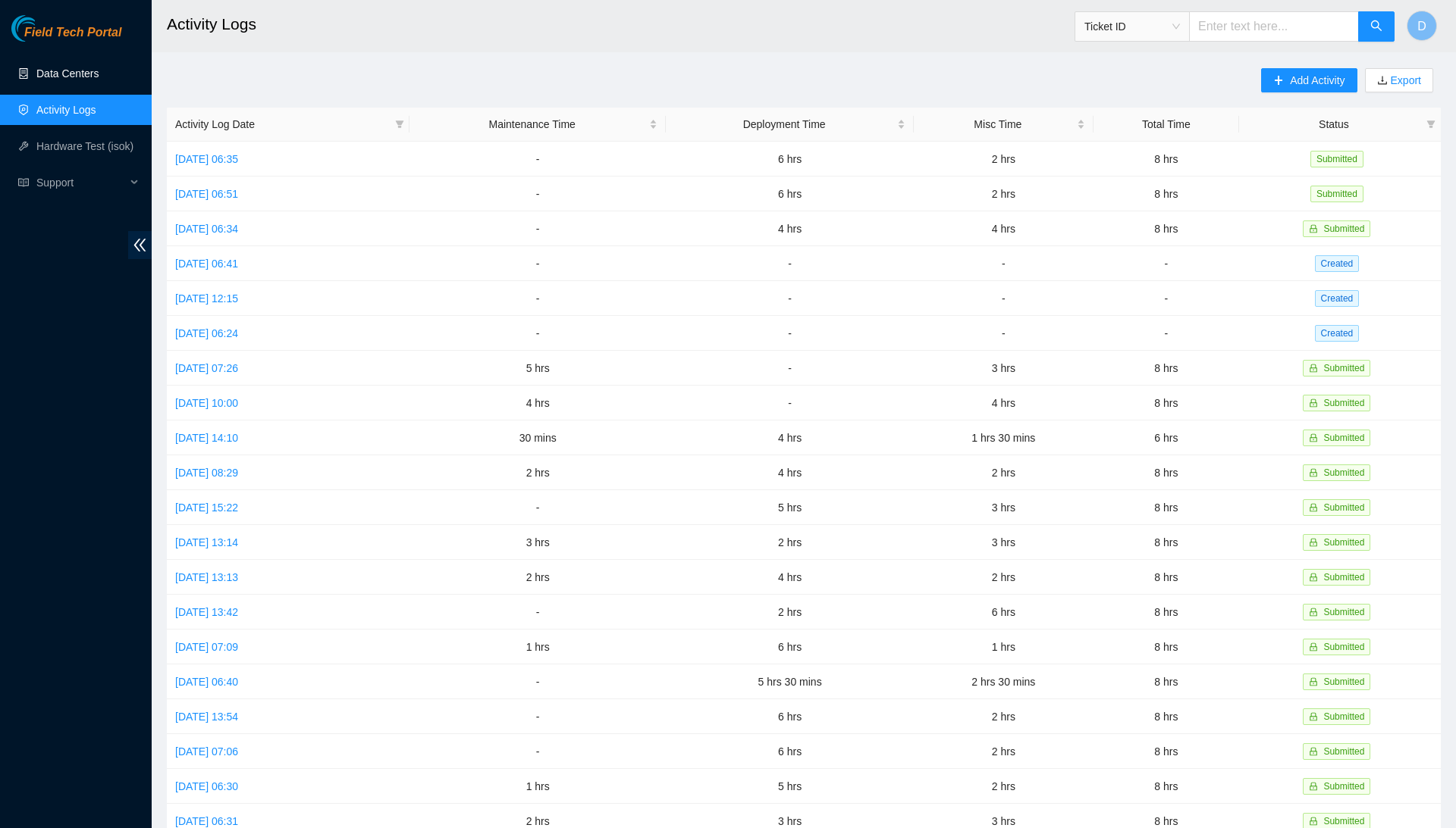
click at [98, 73] on link "Data Centers" at bounding box center [68, 73] width 63 height 12
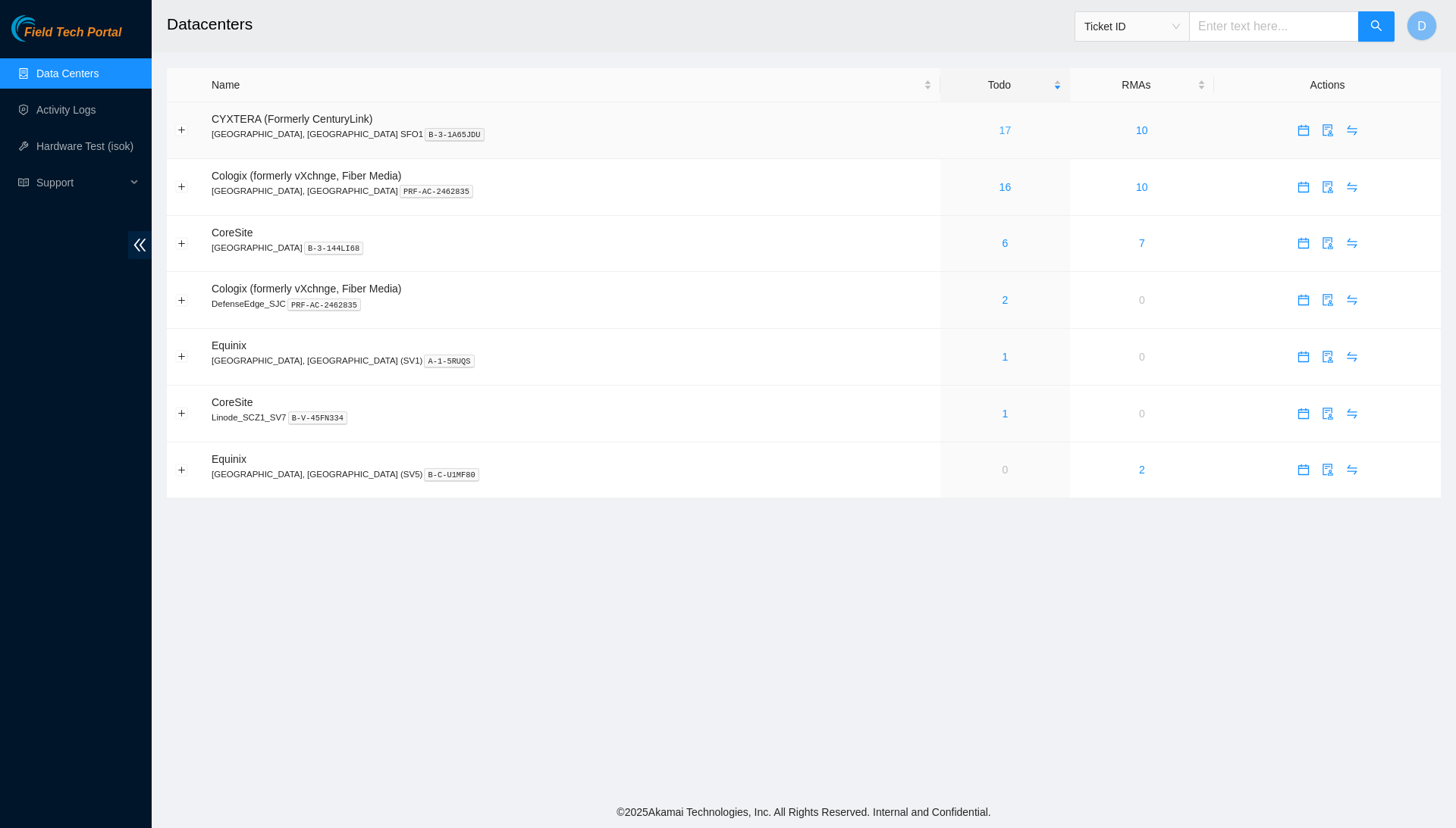
click at [999, 125] on link "17" at bounding box center [1005, 130] width 13 height 12
